Goal: Navigation & Orientation: Find specific page/section

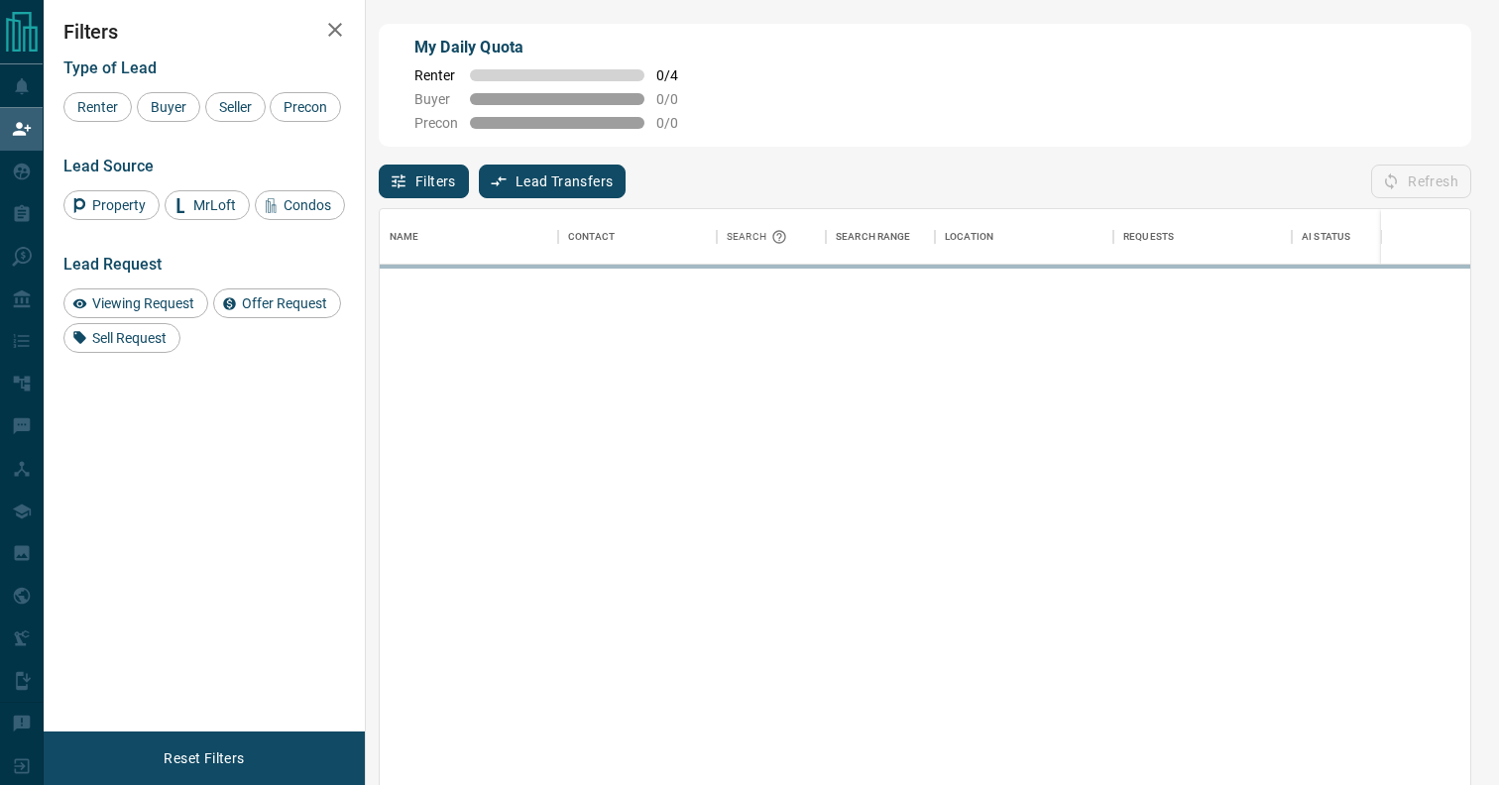
scroll to position [596, 1091]
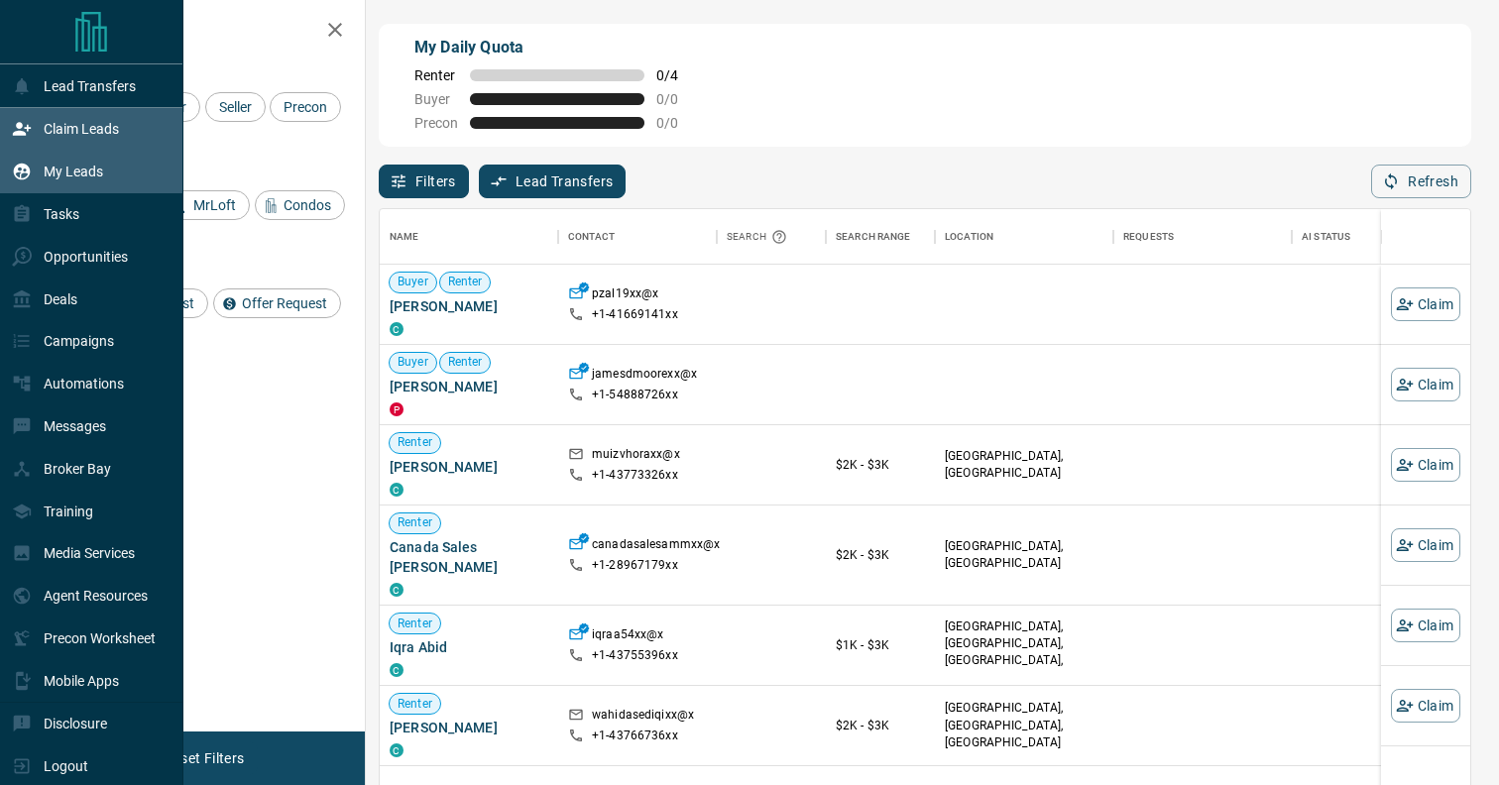
click at [32, 167] on div "My Leads" at bounding box center [57, 172] width 91 height 33
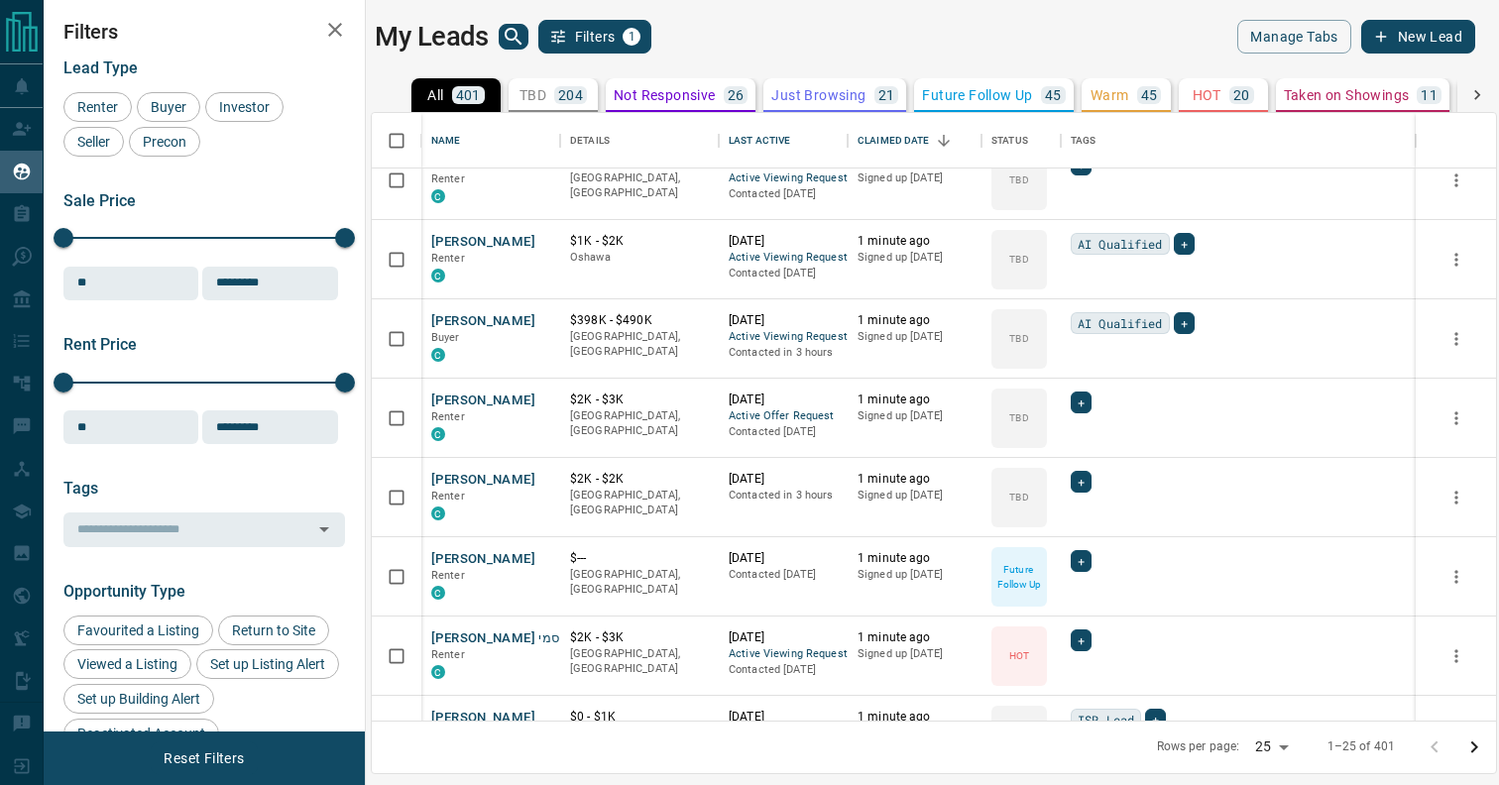
scroll to position [188, 0]
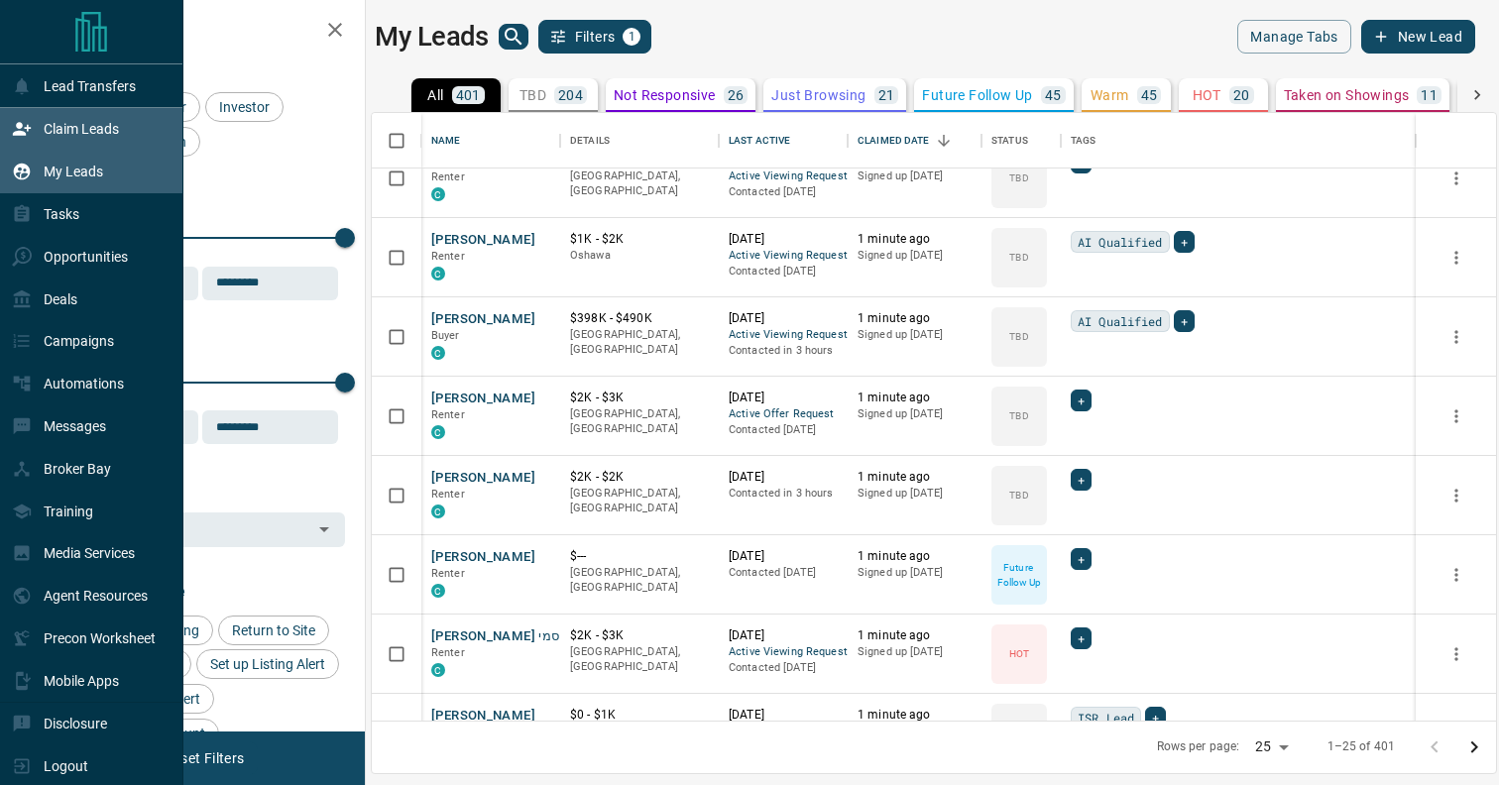
click at [58, 135] on p "Claim Leads" at bounding box center [81, 129] width 75 height 16
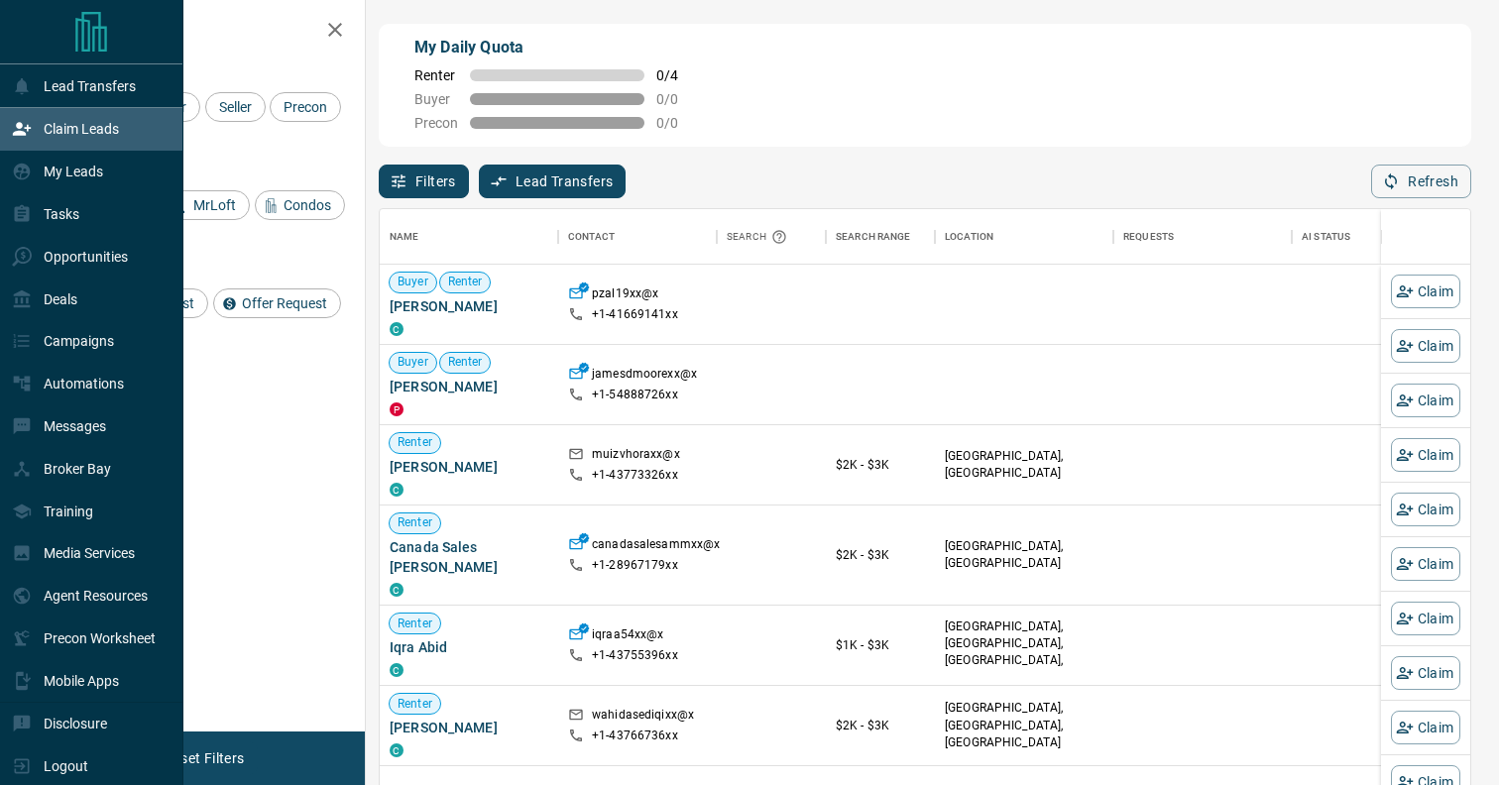
scroll to position [596, 1091]
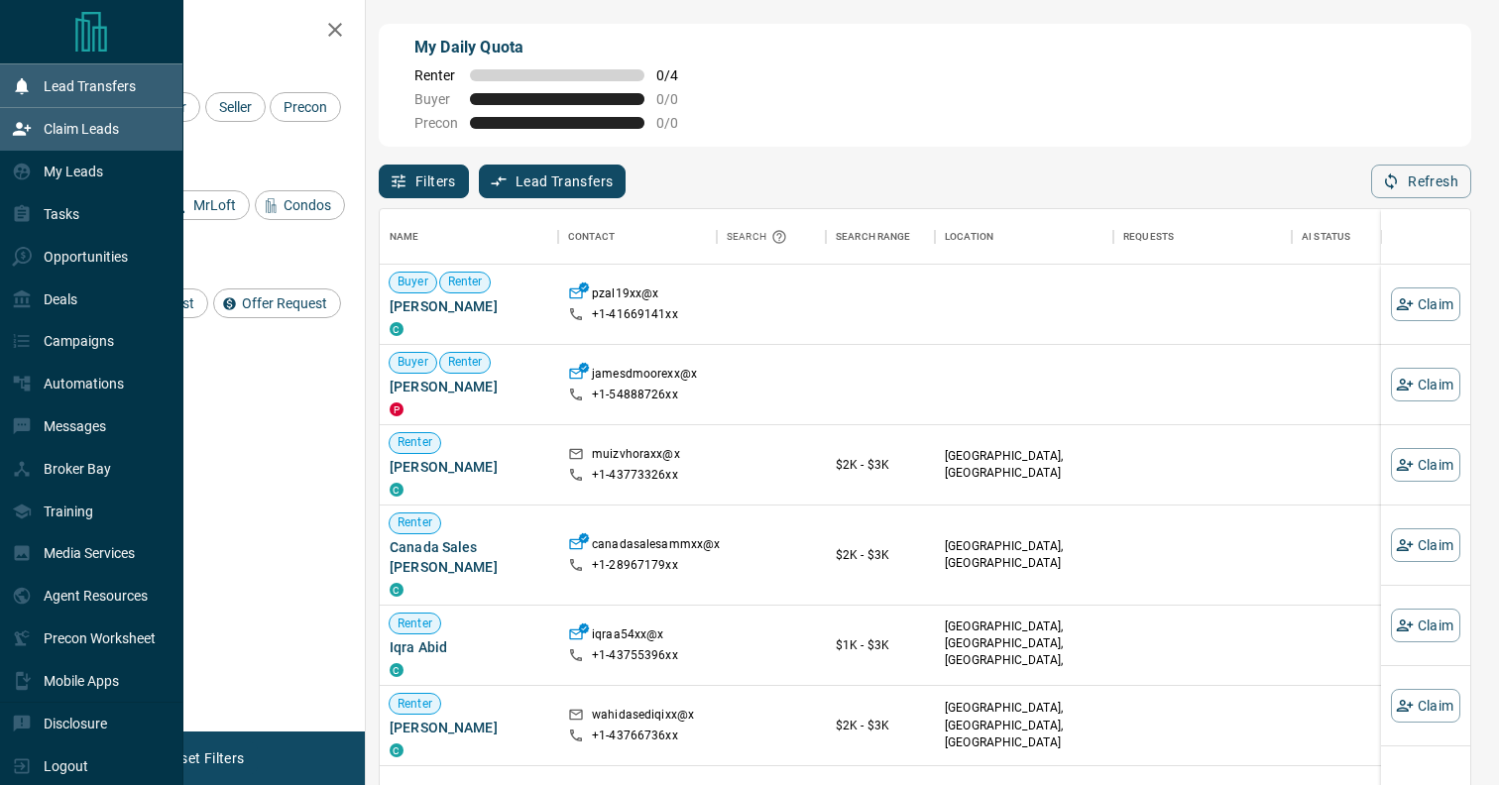
click at [77, 88] on p "Lead Transfers" at bounding box center [90, 86] width 92 height 16
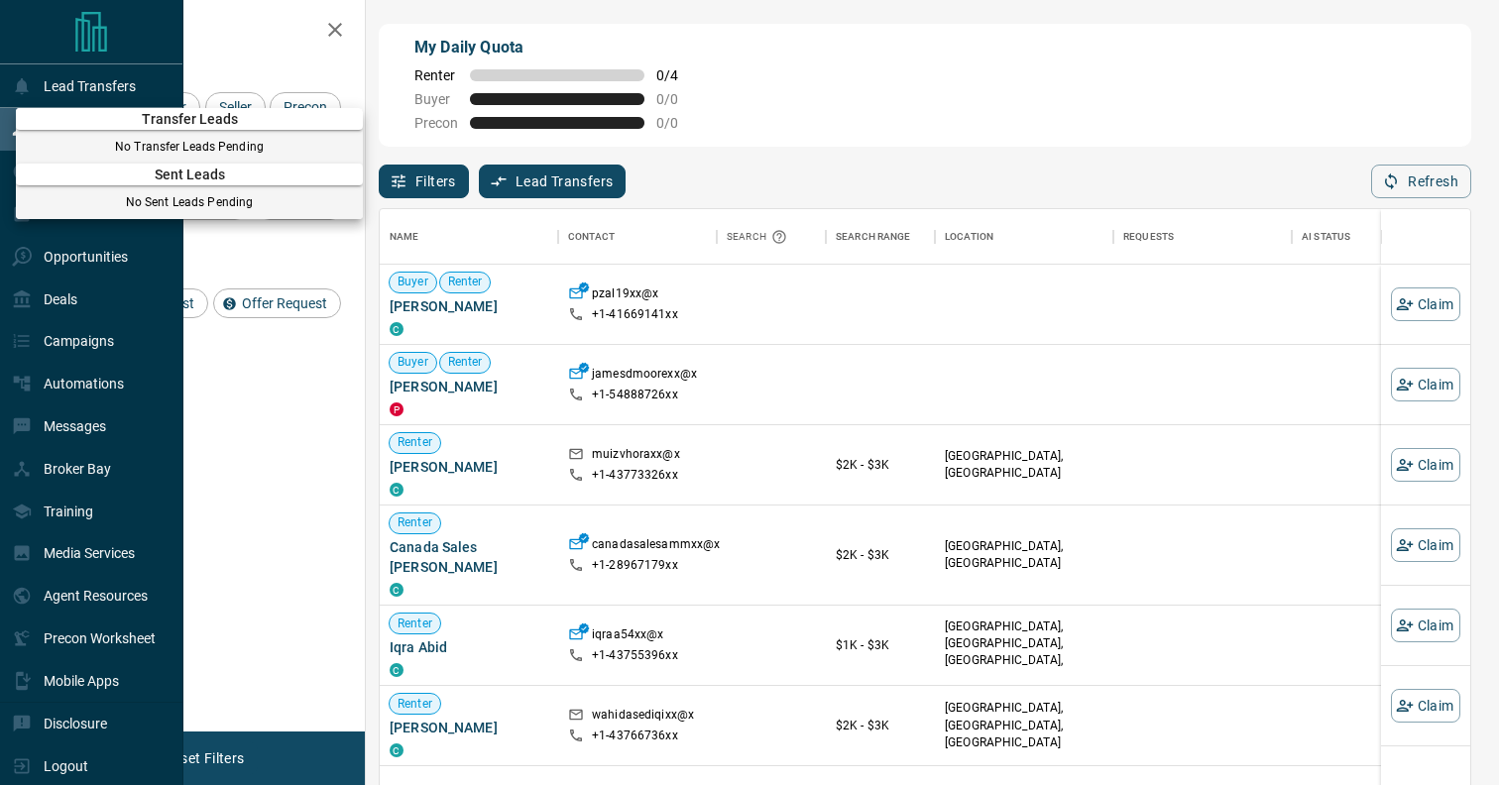
click at [105, 139] on p "No Transfer Leads Pending" at bounding box center [189, 147] width 347 height 18
click at [101, 290] on div at bounding box center [749, 392] width 1499 height 785
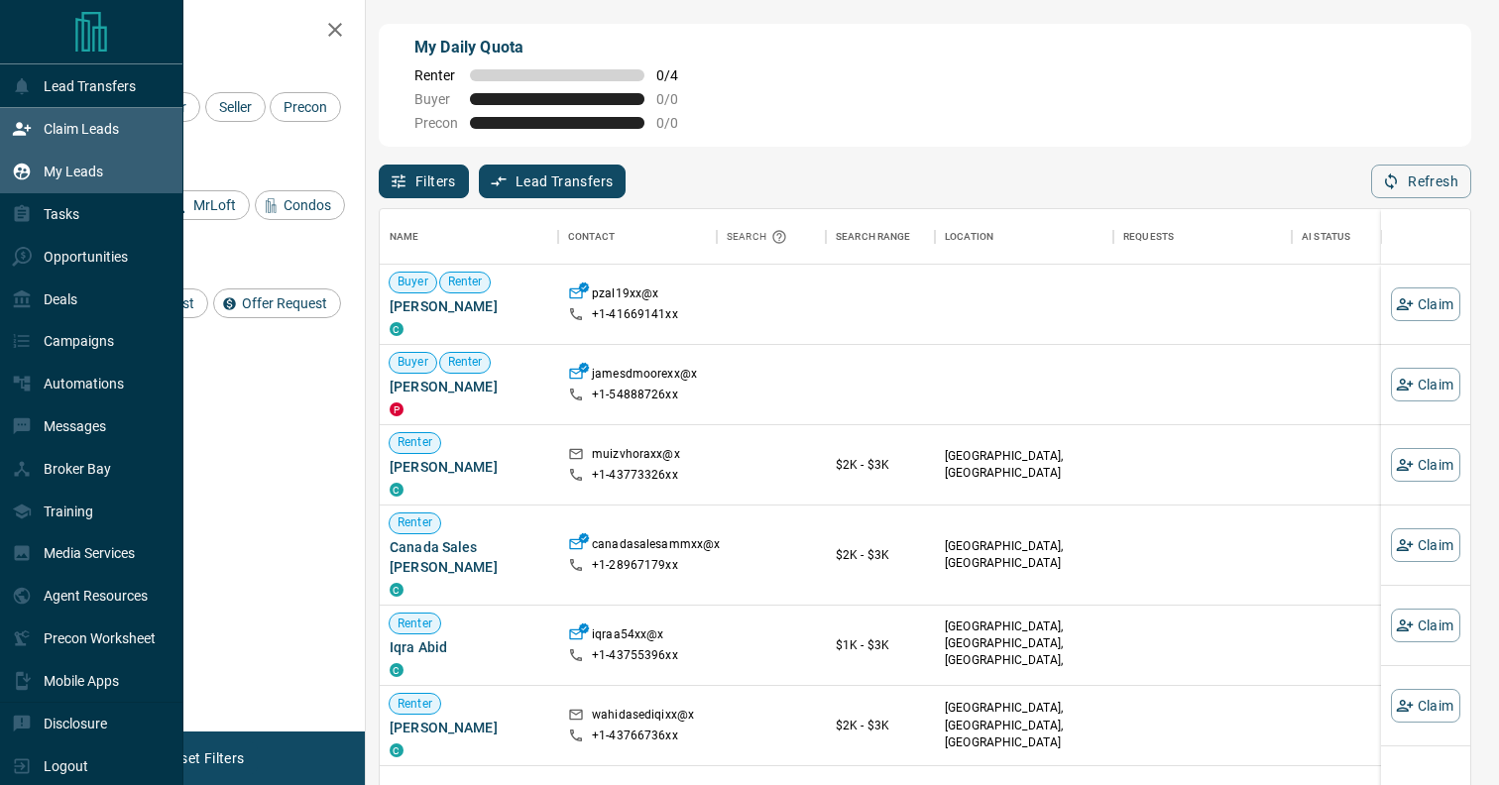
click at [97, 177] on p "My Leads" at bounding box center [73, 172] width 59 height 16
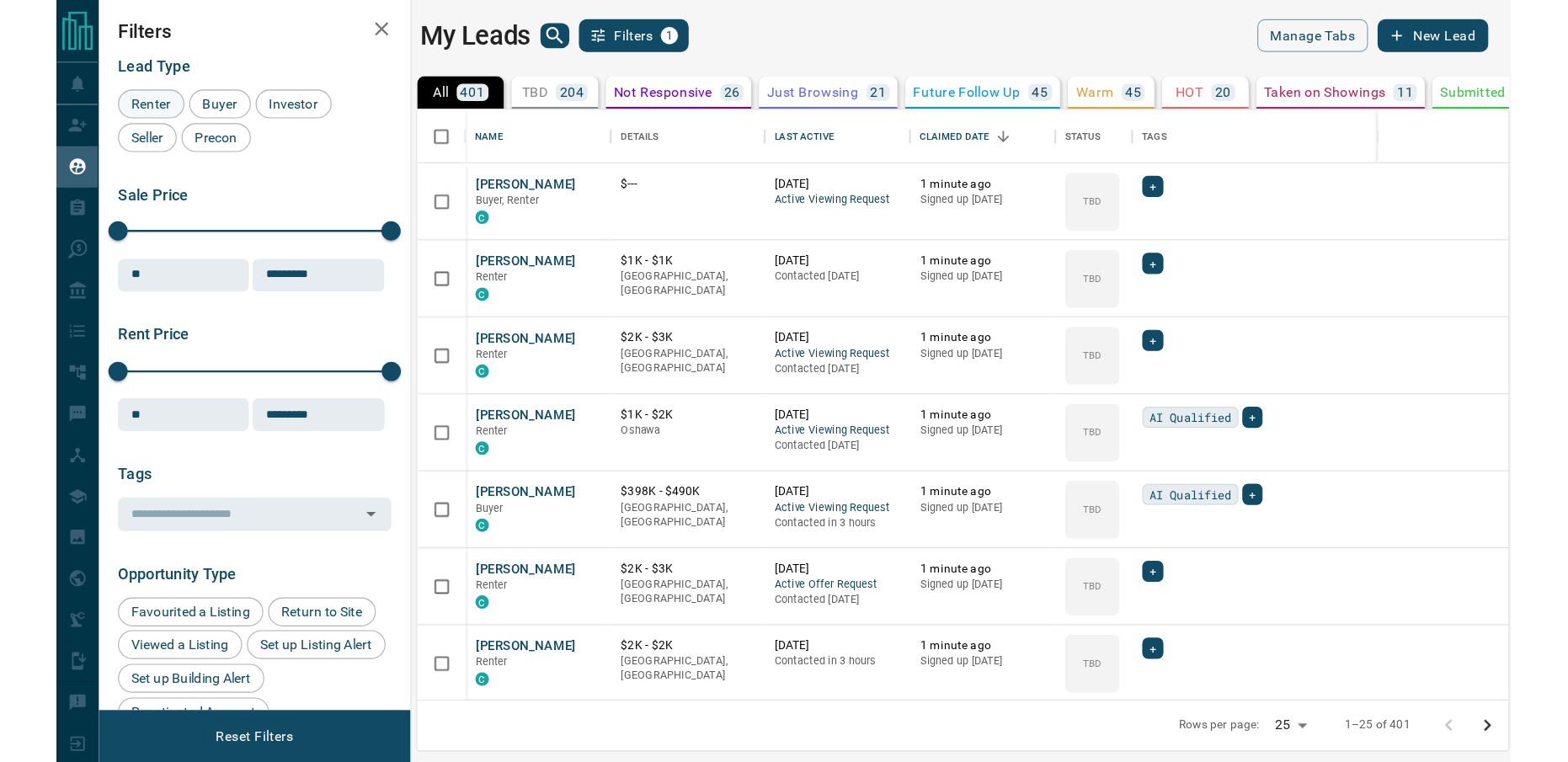
scroll to position [612, 1249]
